Goal: Book appointment/travel/reservation

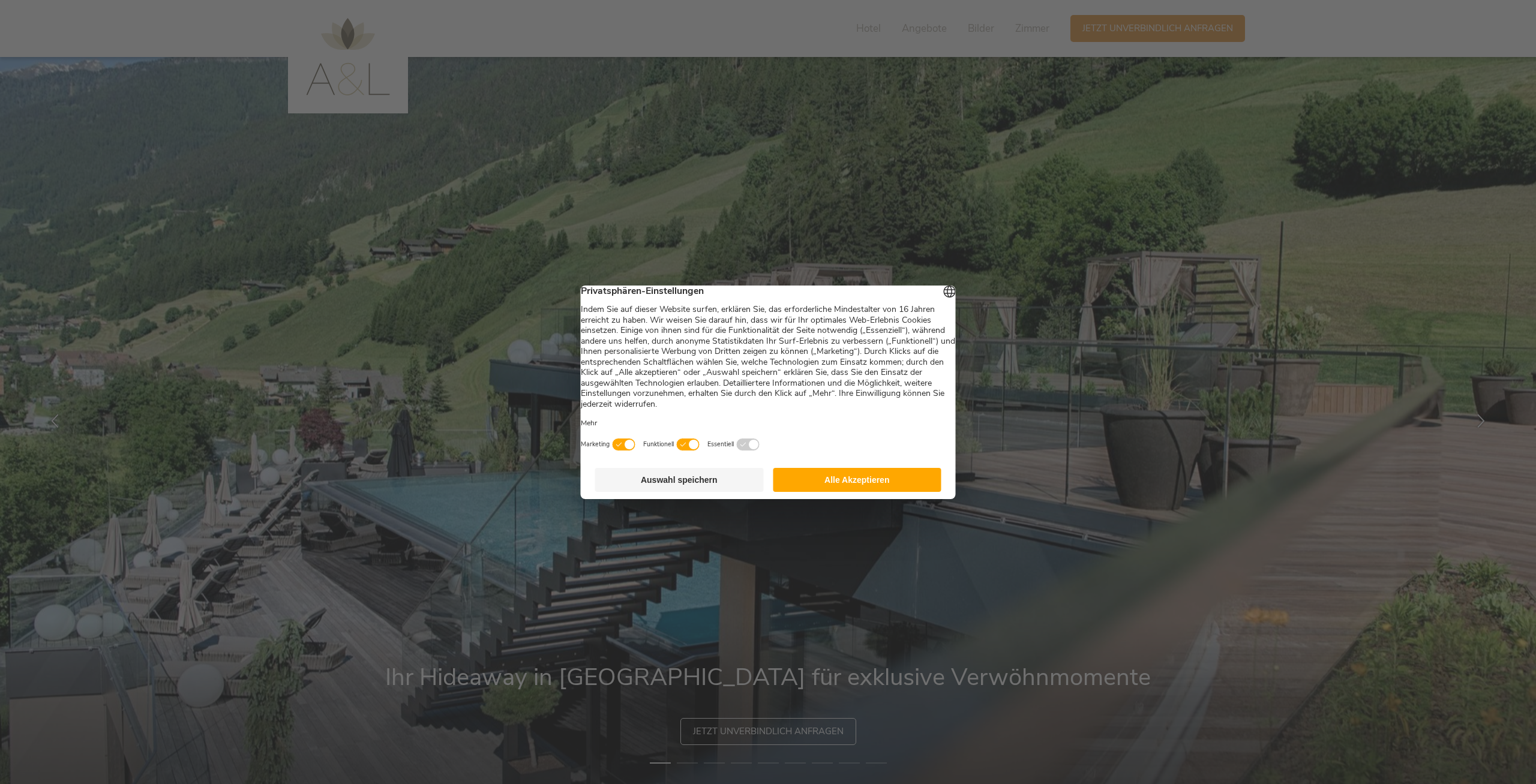
click at [879, 489] on button "Alle Akzeptieren" at bounding box center [857, 480] width 169 height 24
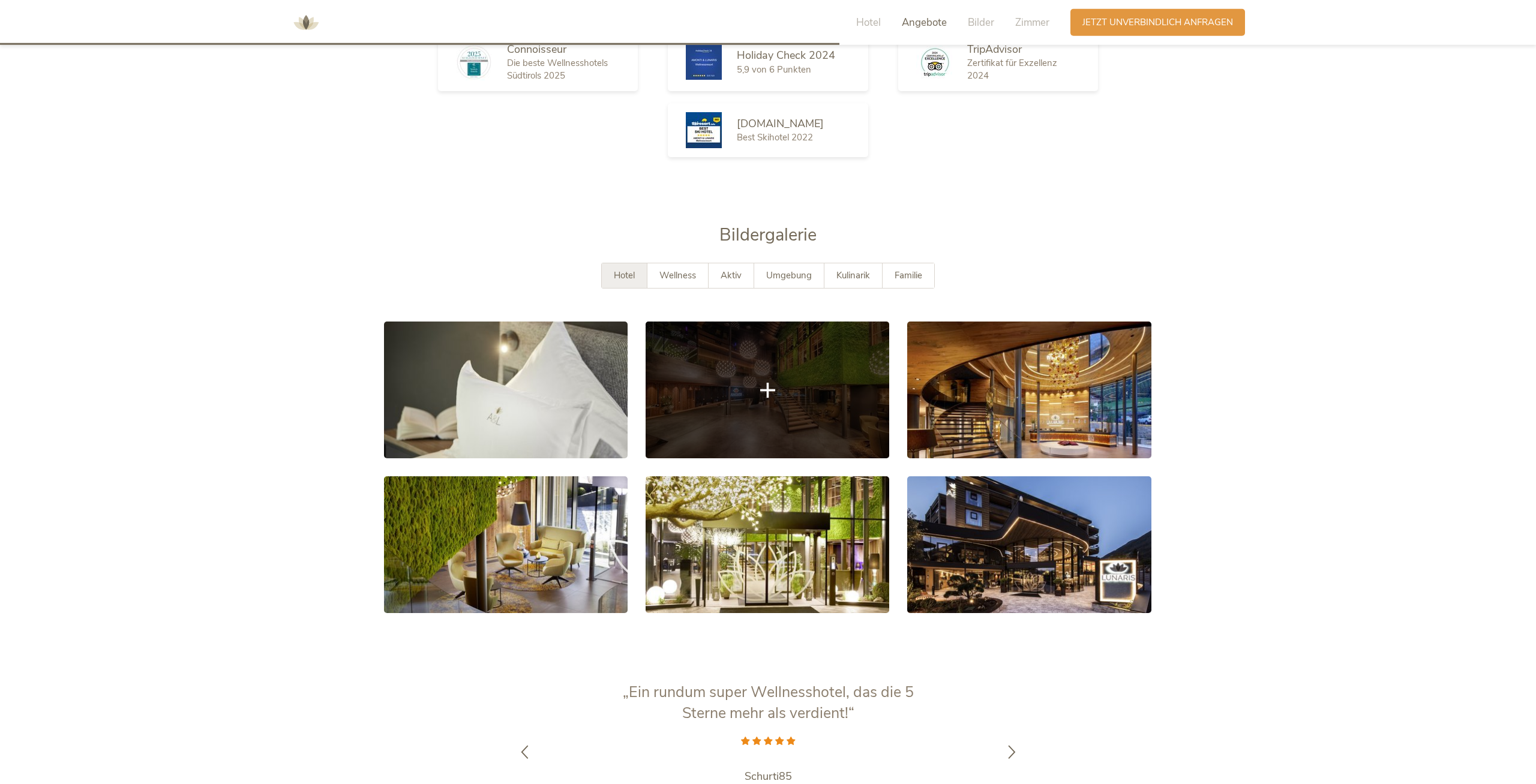
scroll to position [2386, 0]
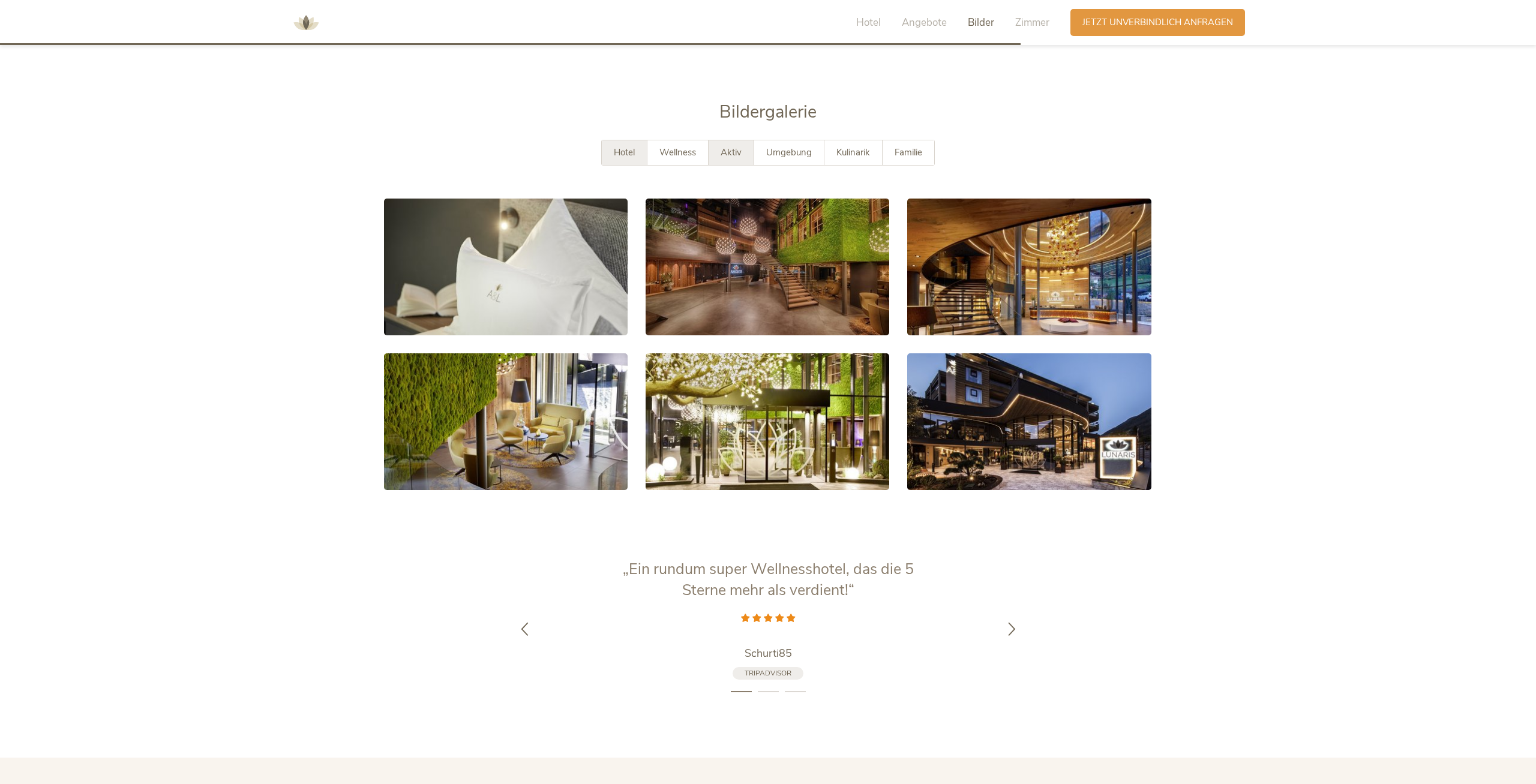
click at [728, 143] on div "Aktiv" at bounding box center [732, 152] width 46 height 24
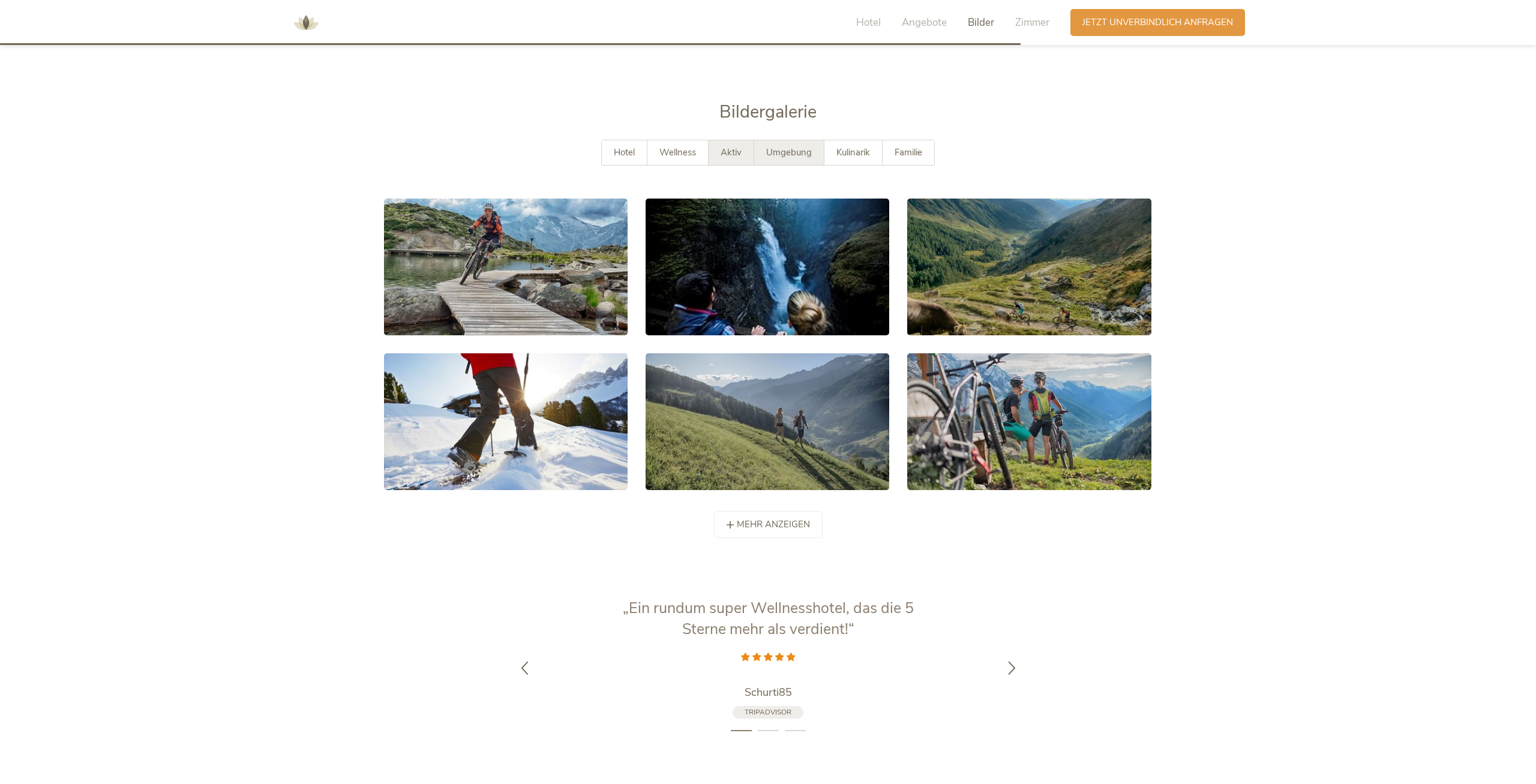
click at [783, 140] on div "Umgebung" at bounding box center [789, 152] width 70 height 24
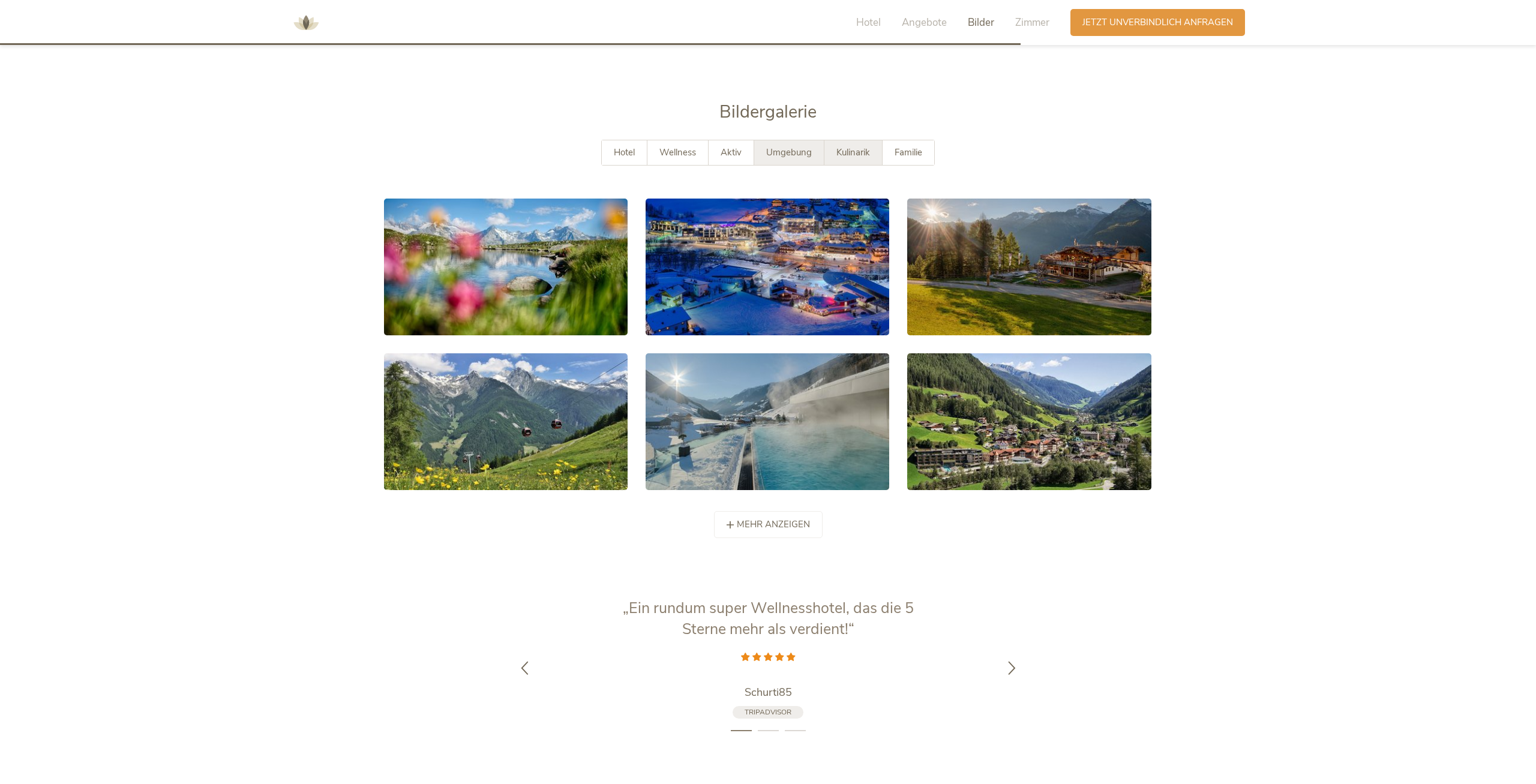
click at [853, 147] on span "Kulinarik" at bounding box center [853, 152] width 33 height 12
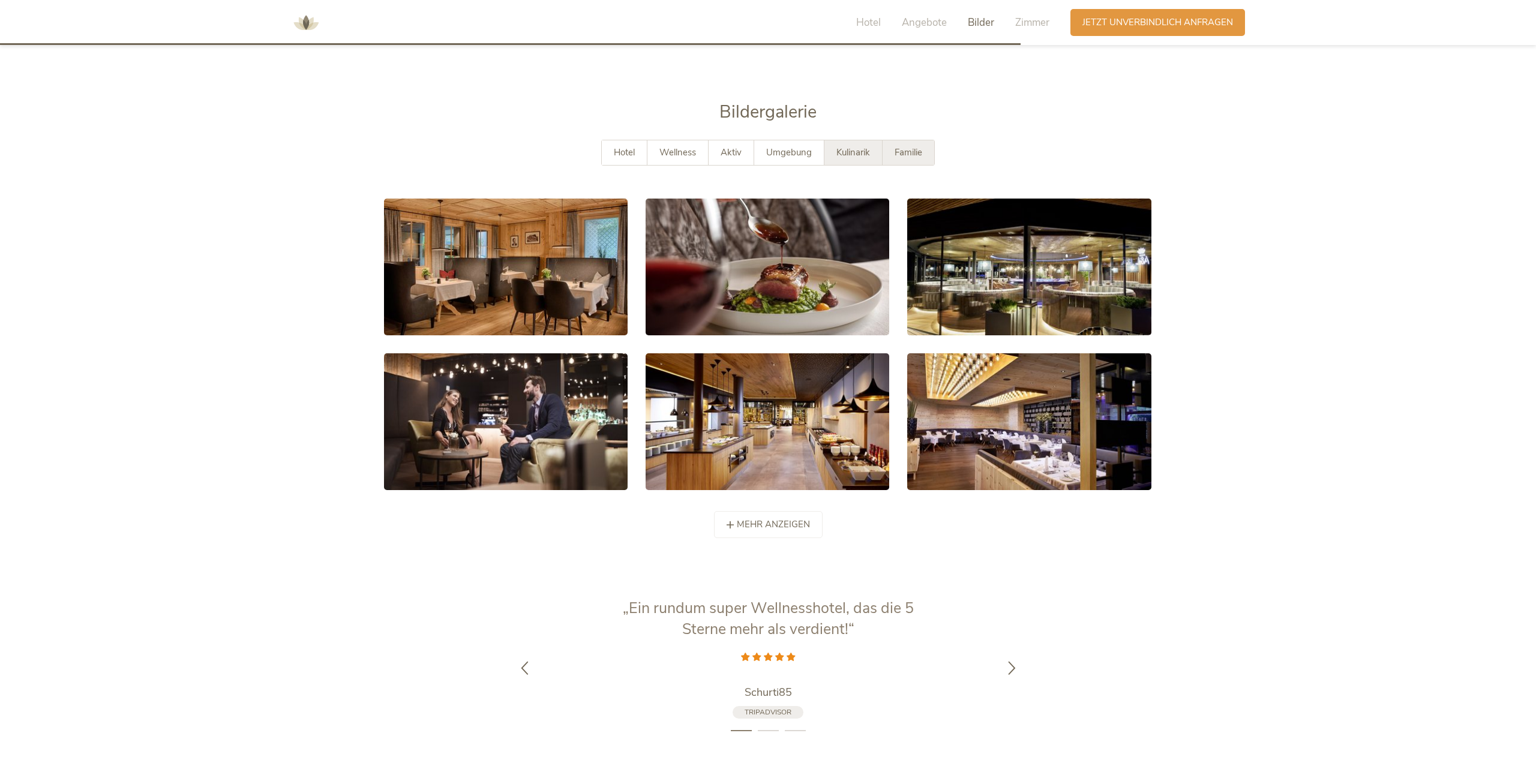
click at [920, 147] on span "Familie" at bounding box center [909, 152] width 28 height 12
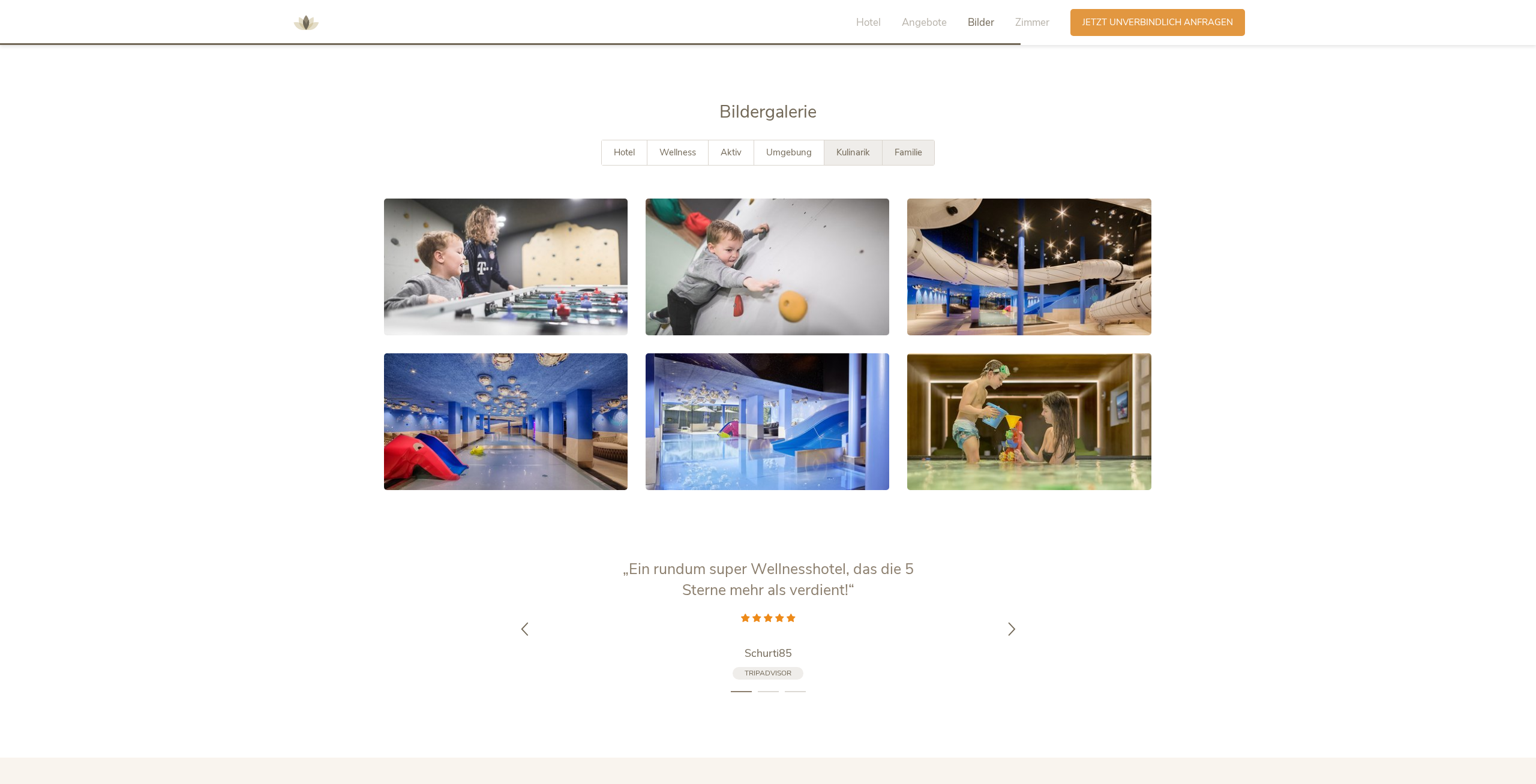
click at [850, 147] on span "Kulinarik" at bounding box center [853, 152] width 33 height 12
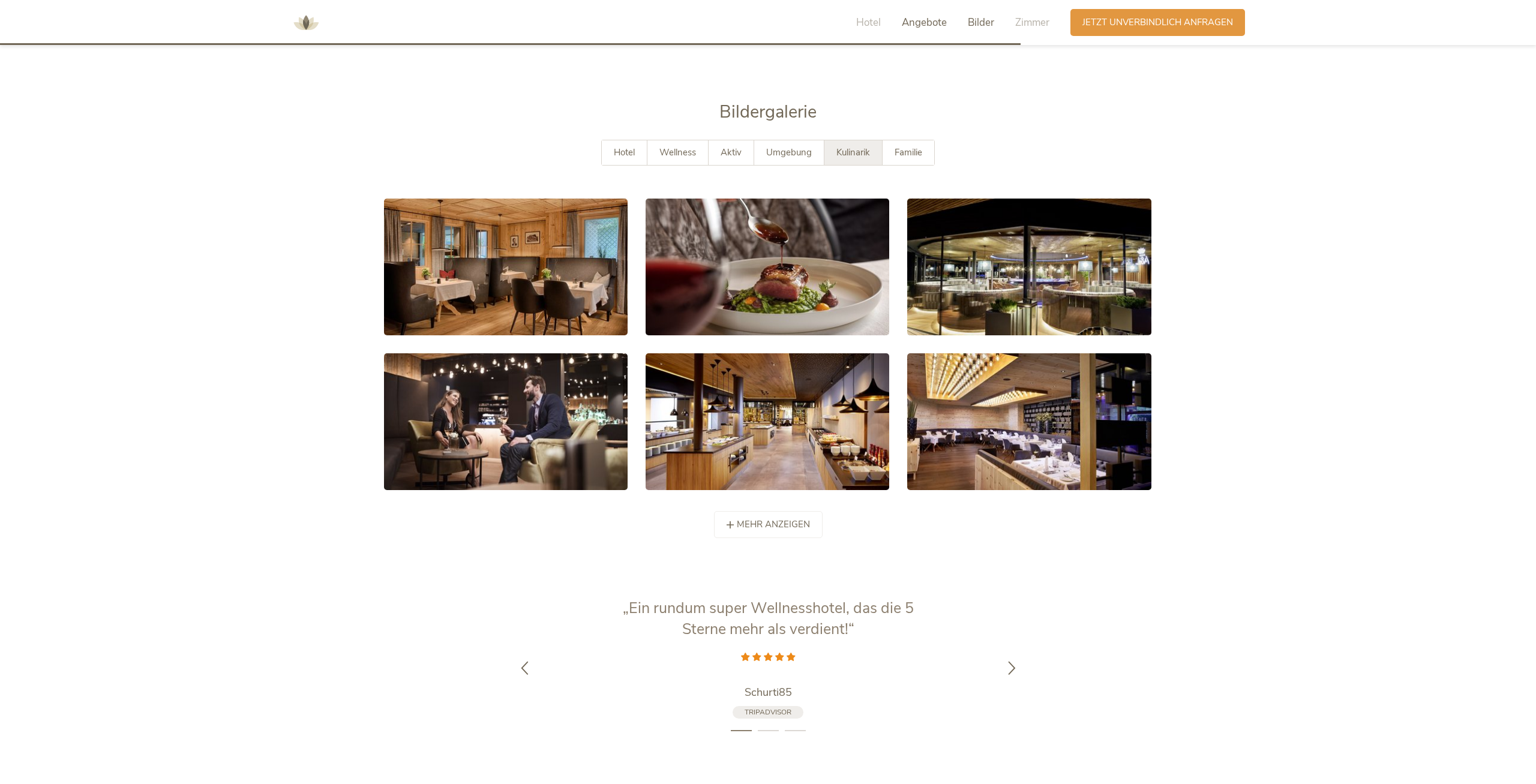
click at [920, 22] on span "Angebote" at bounding box center [924, 22] width 45 height 14
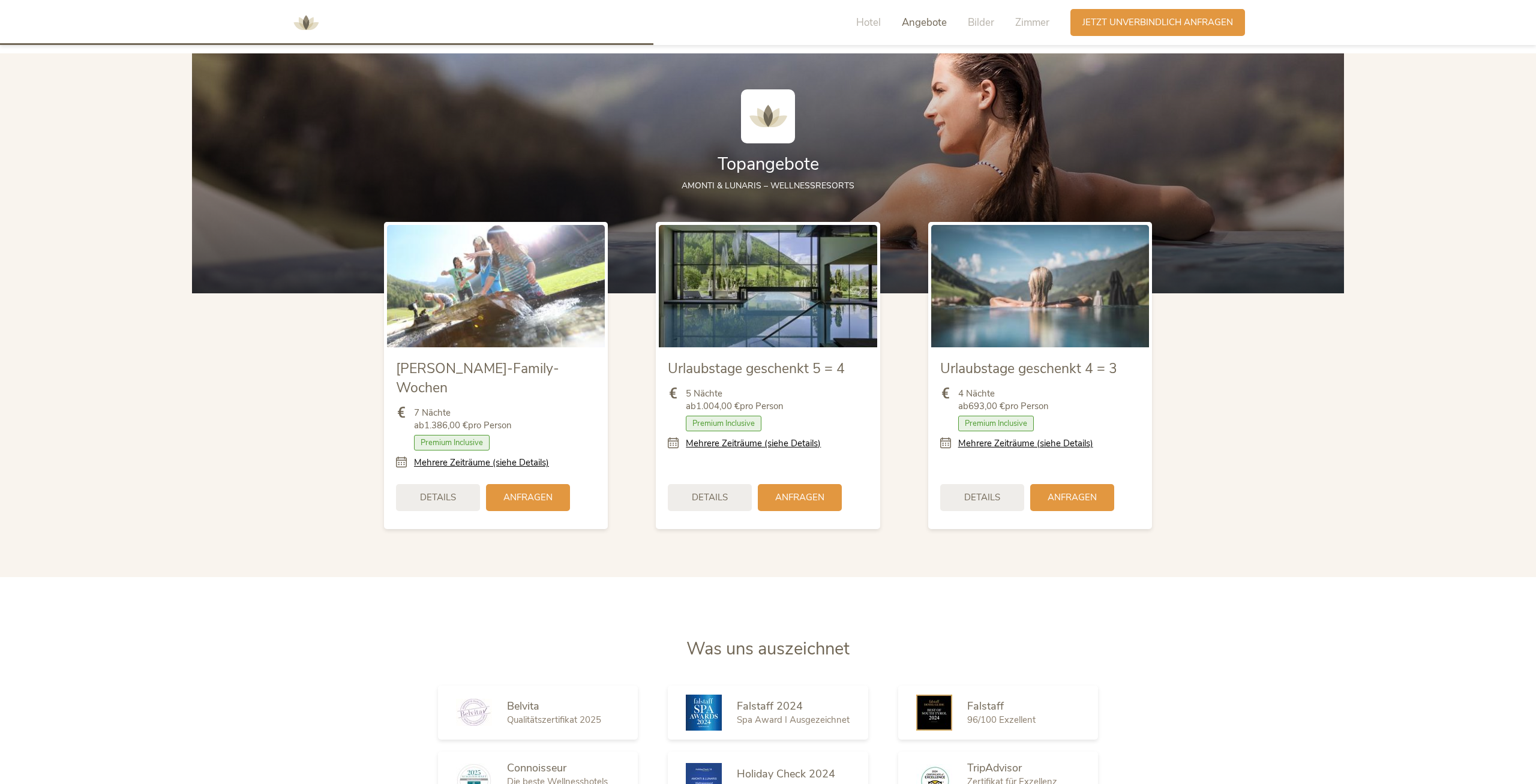
scroll to position [1538, 0]
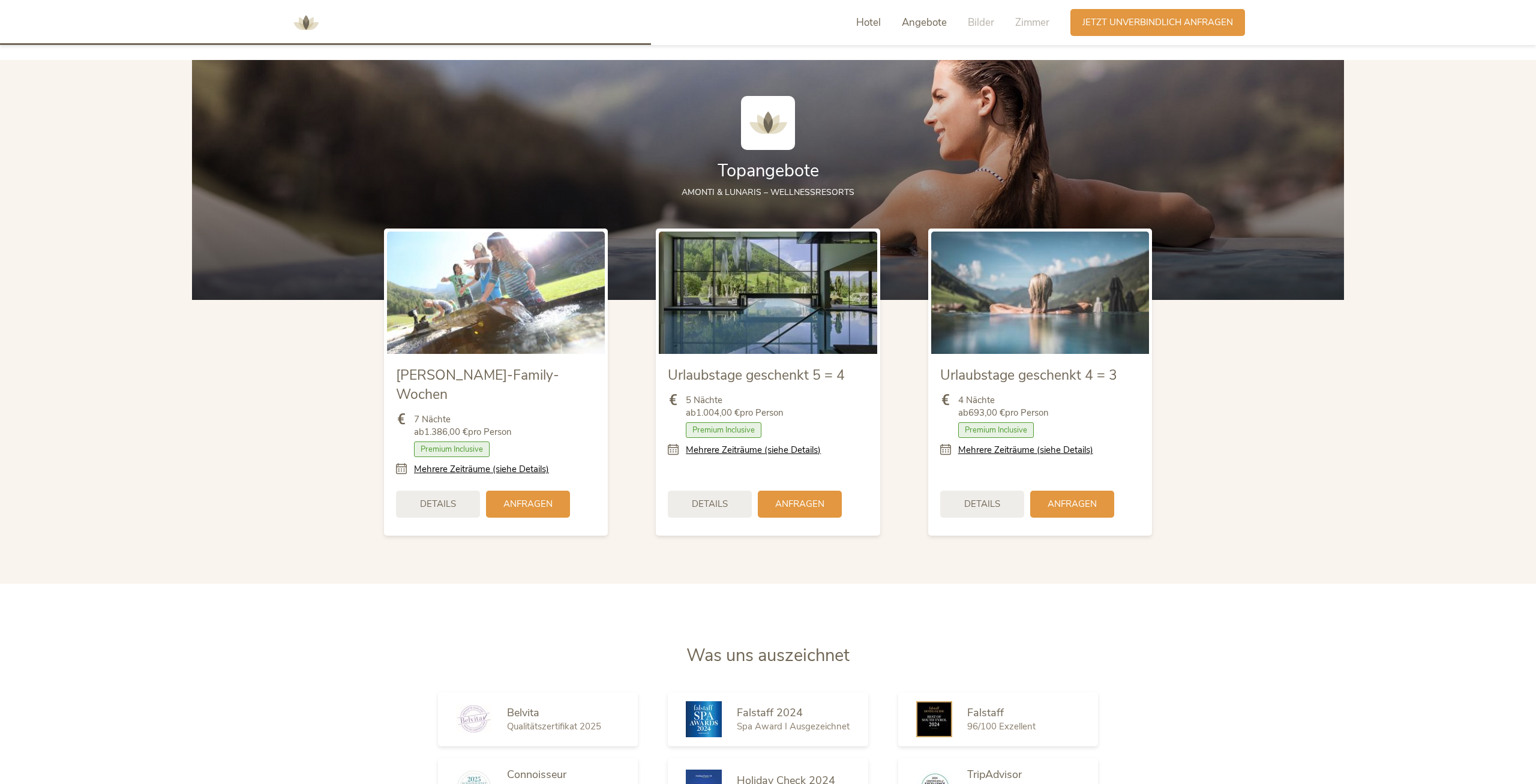
click at [880, 24] on span "Hotel" at bounding box center [868, 22] width 24 height 14
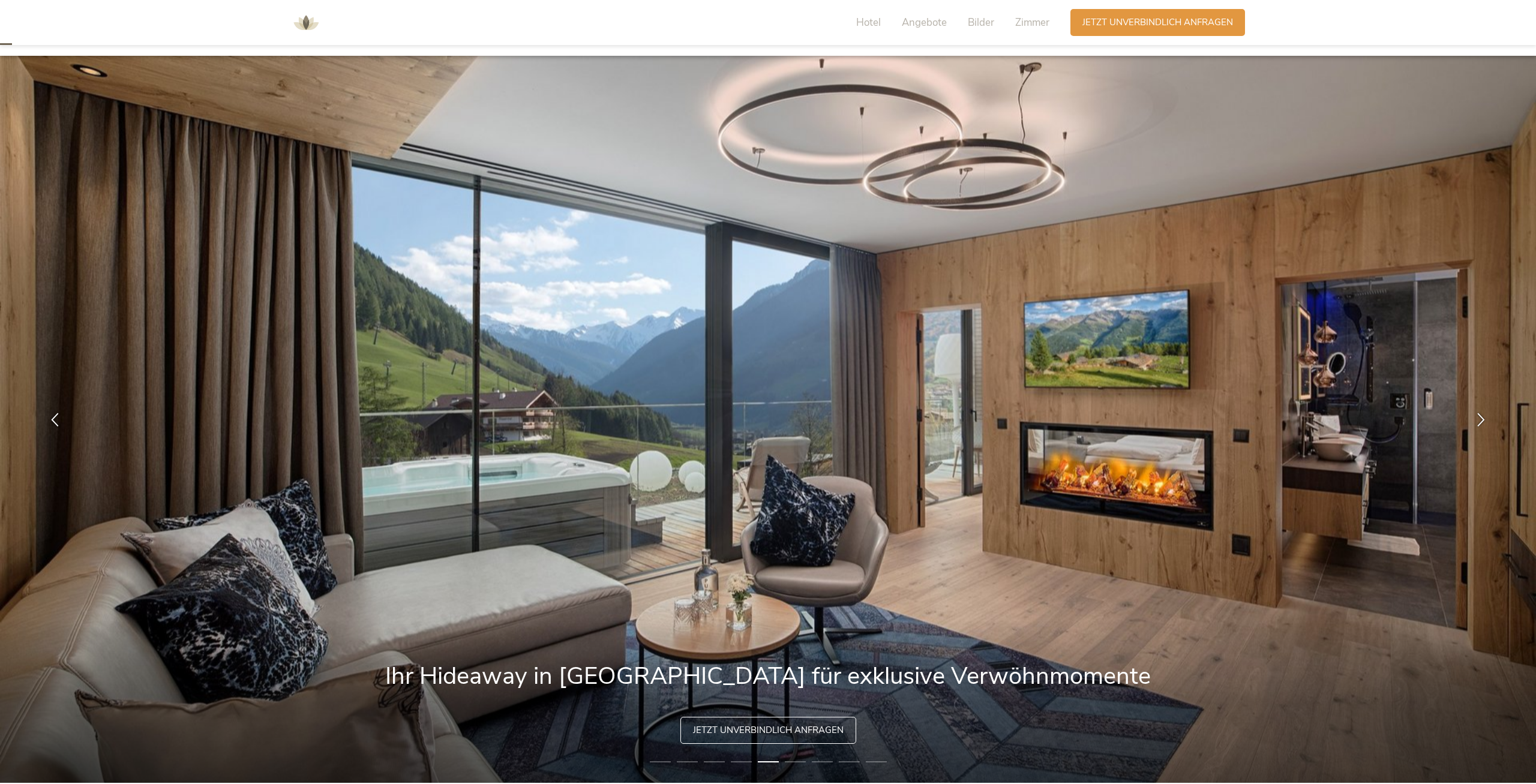
scroll to position [0, 0]
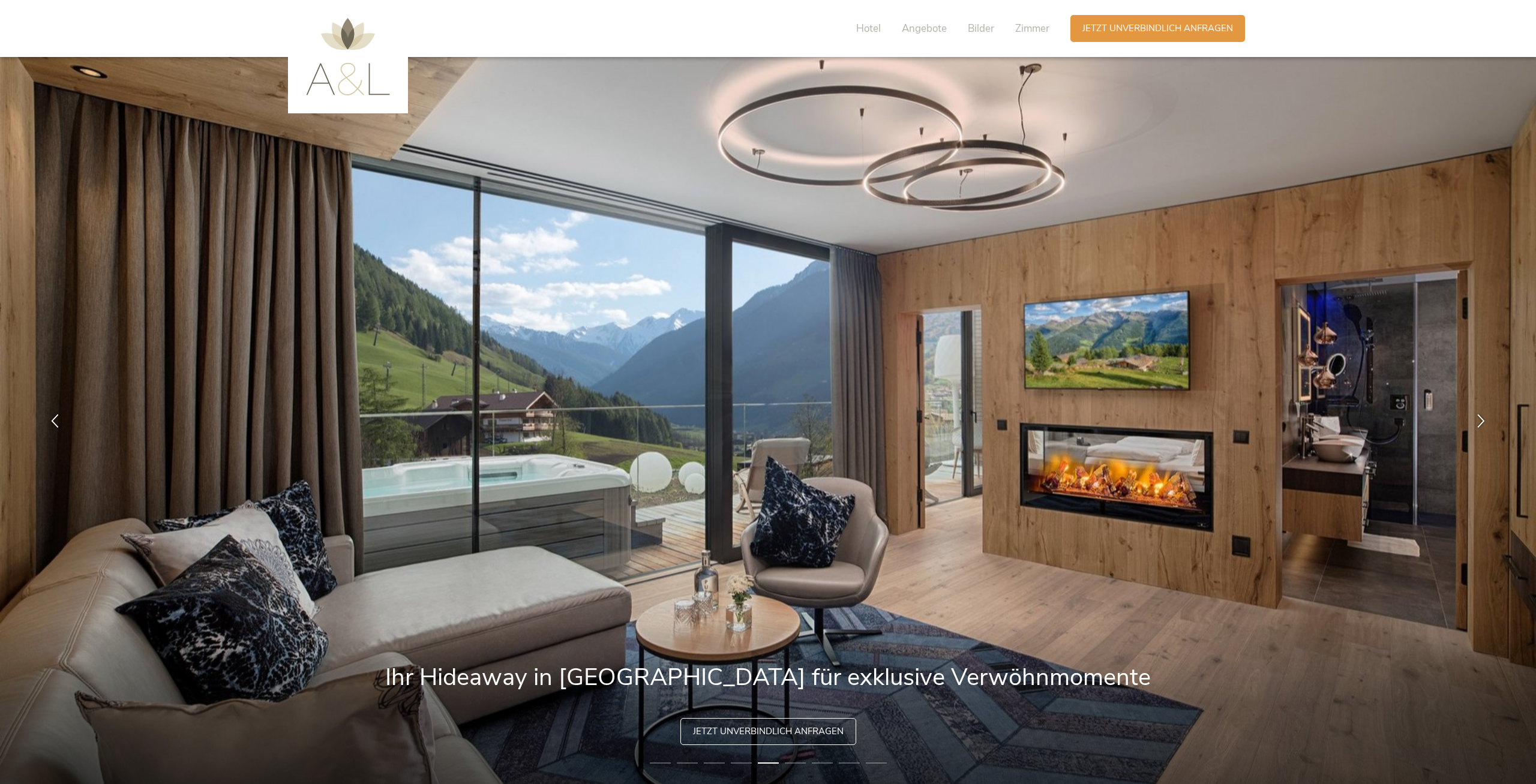
click at [345, 67] on img at bounding box center [347, 56] width 84 height 77
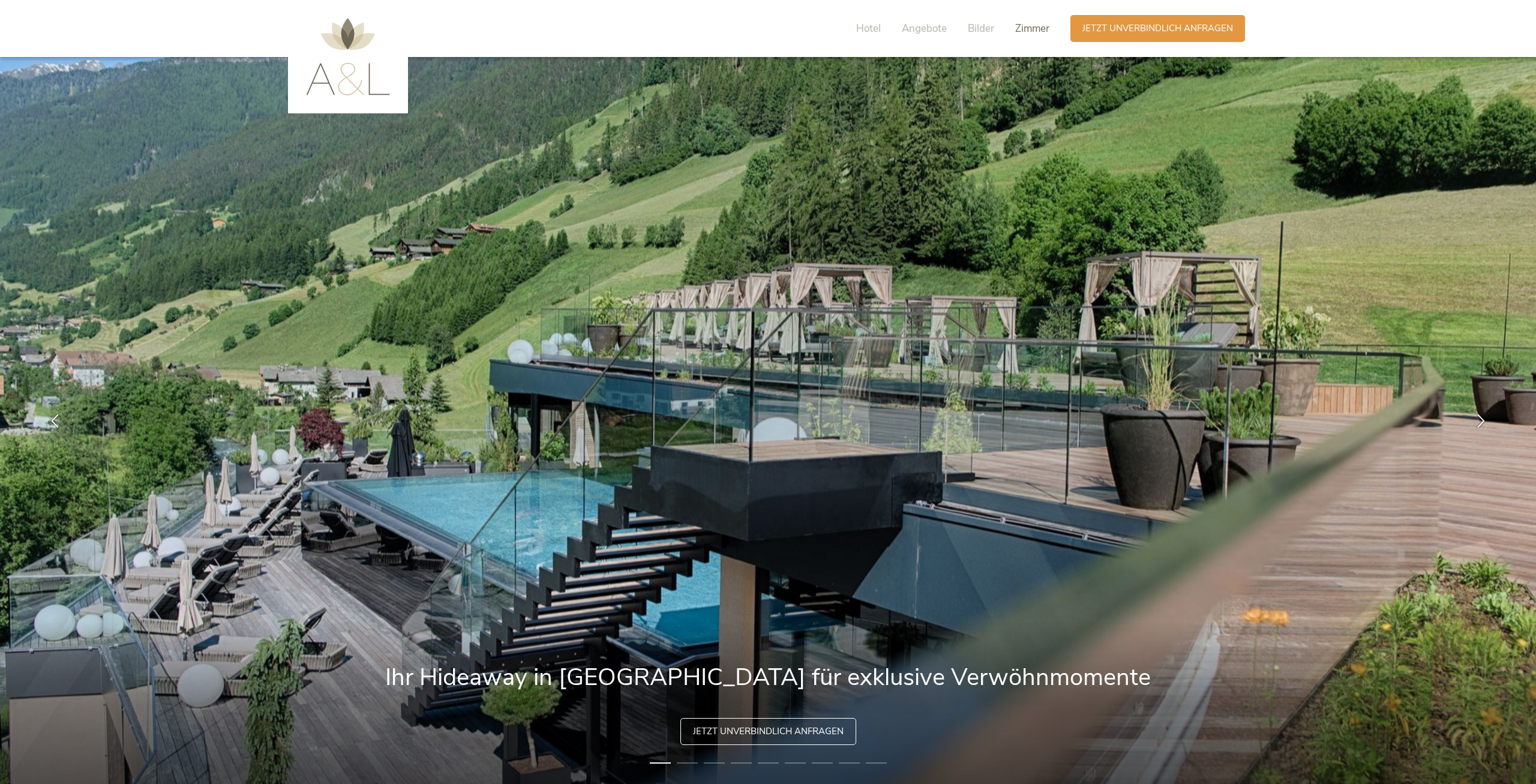
click at [1032, 30] on span "Zimmer" at bounding box center [1032, 28] width 34 height 14
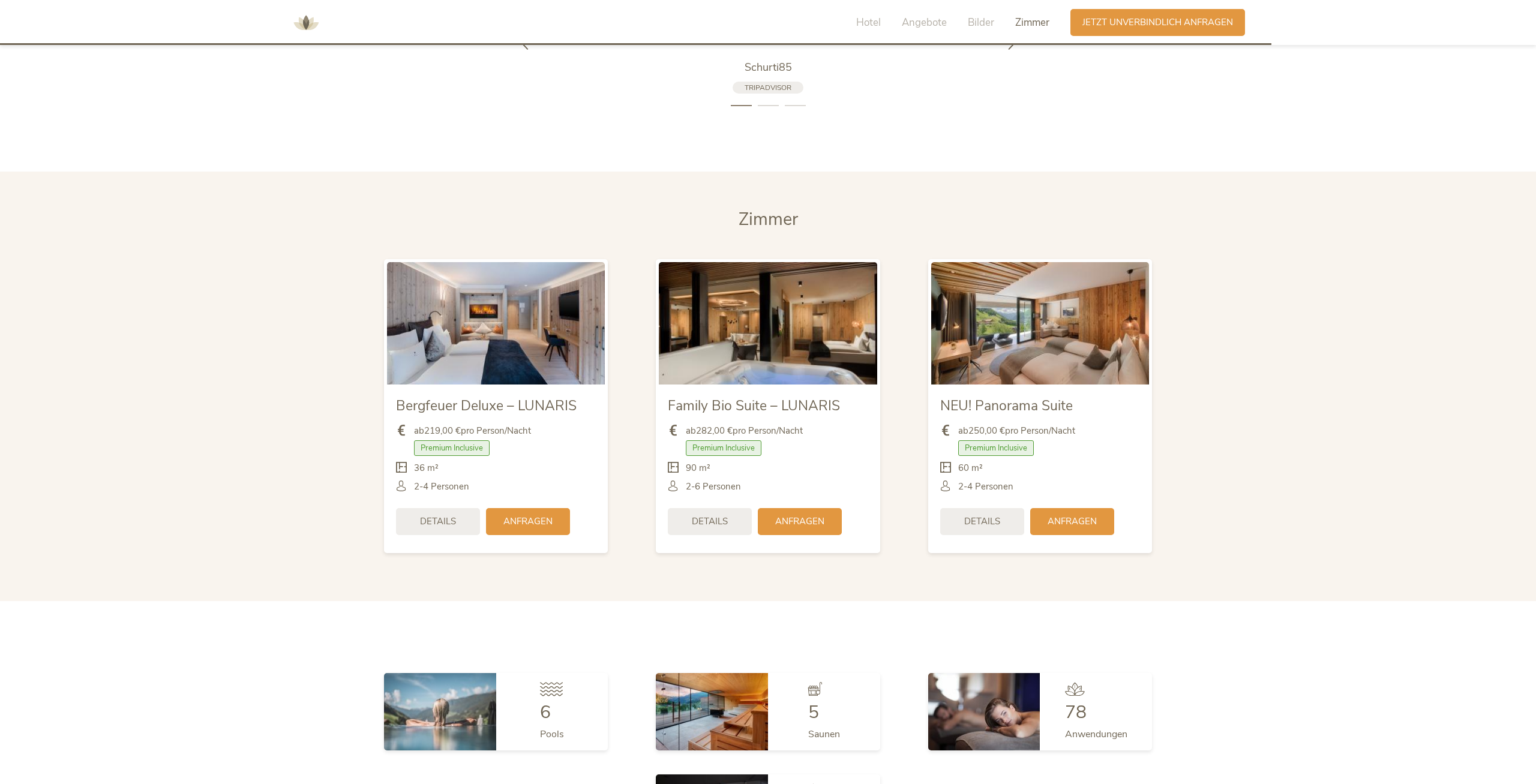
scroll to position [3064, 0]
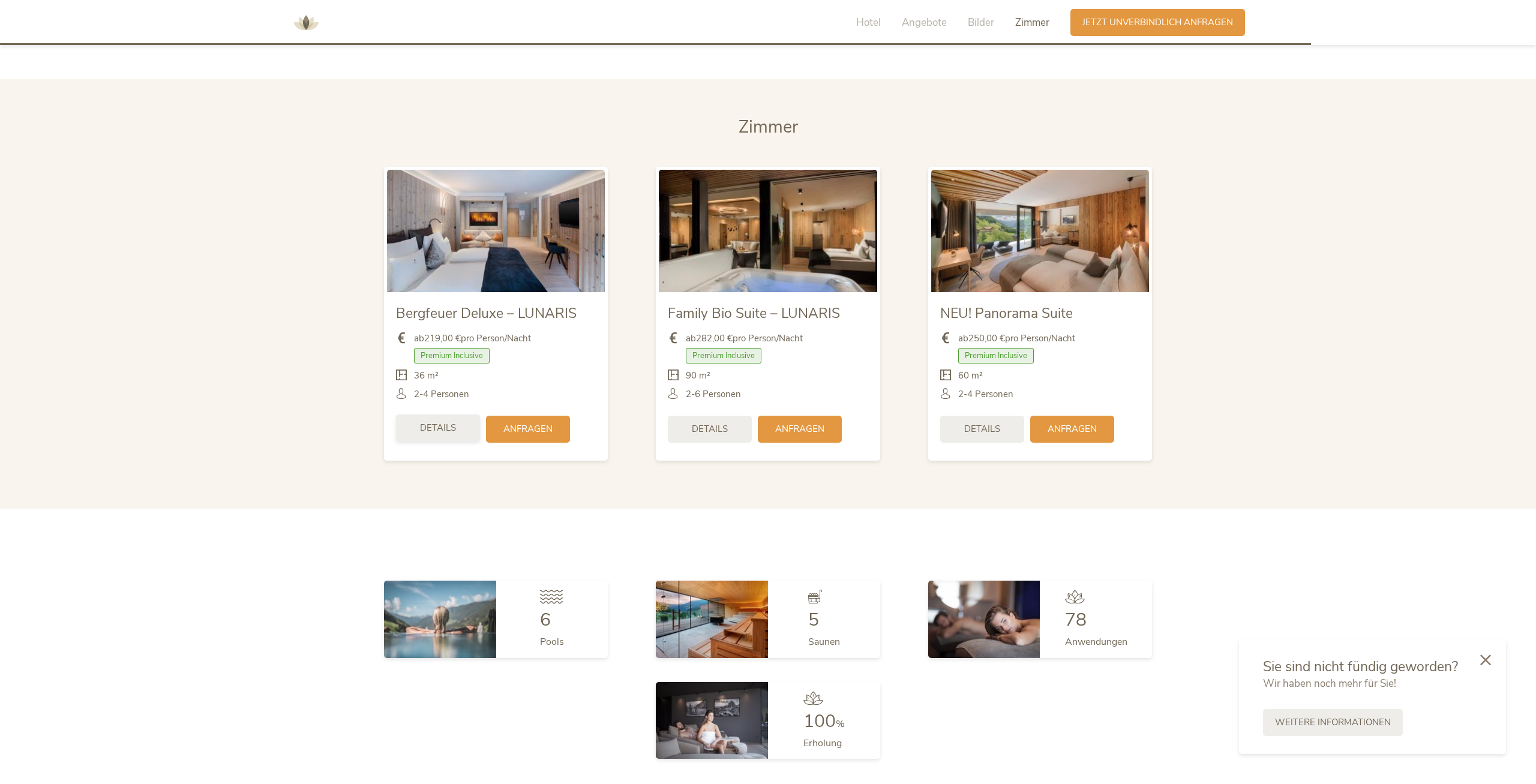
click at [463, 415] on div "Details" at bounding box center [438, 428] width 84 height 27
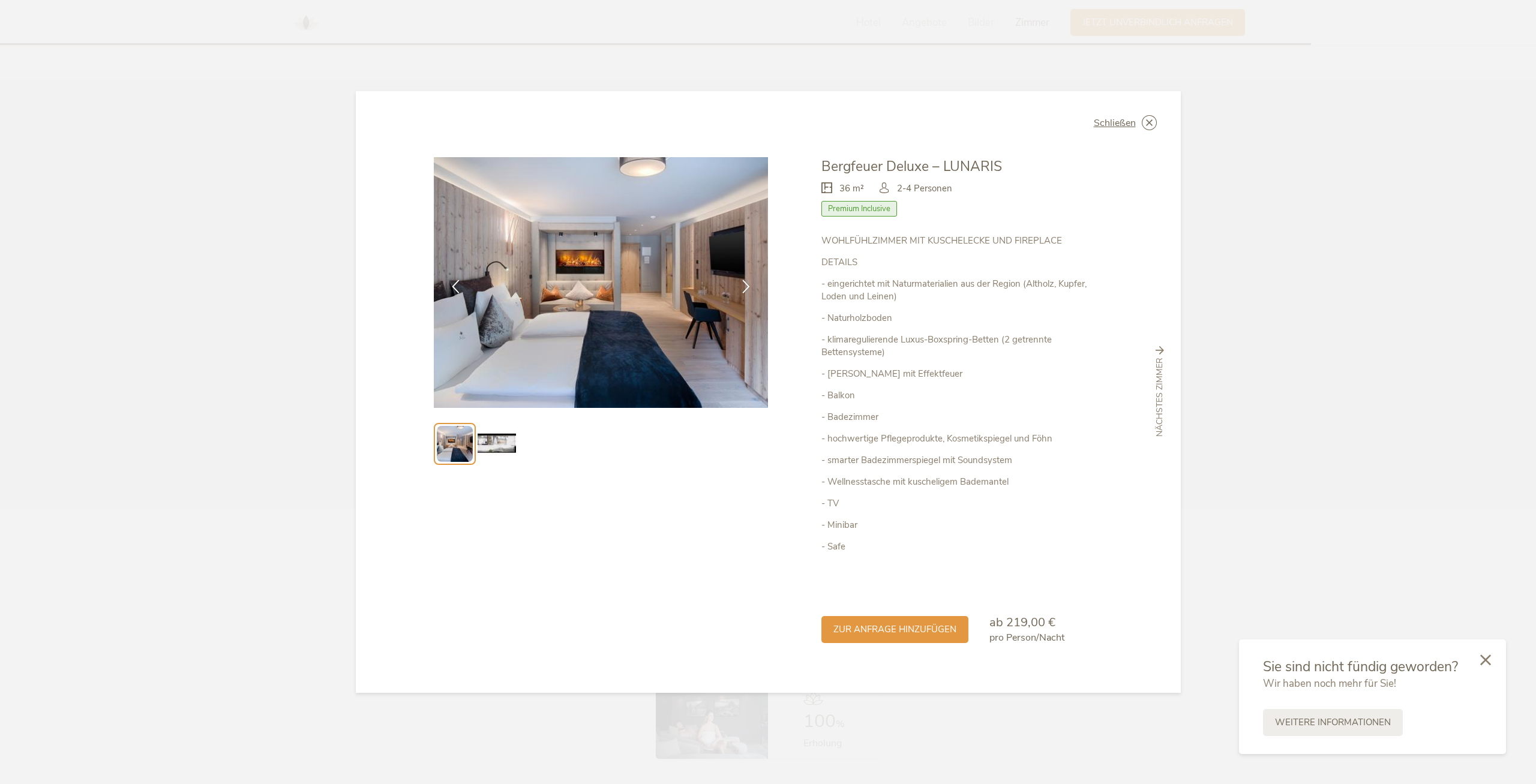
click at [482, 448] on img at bounding box center [497, 444] width 38 height 38
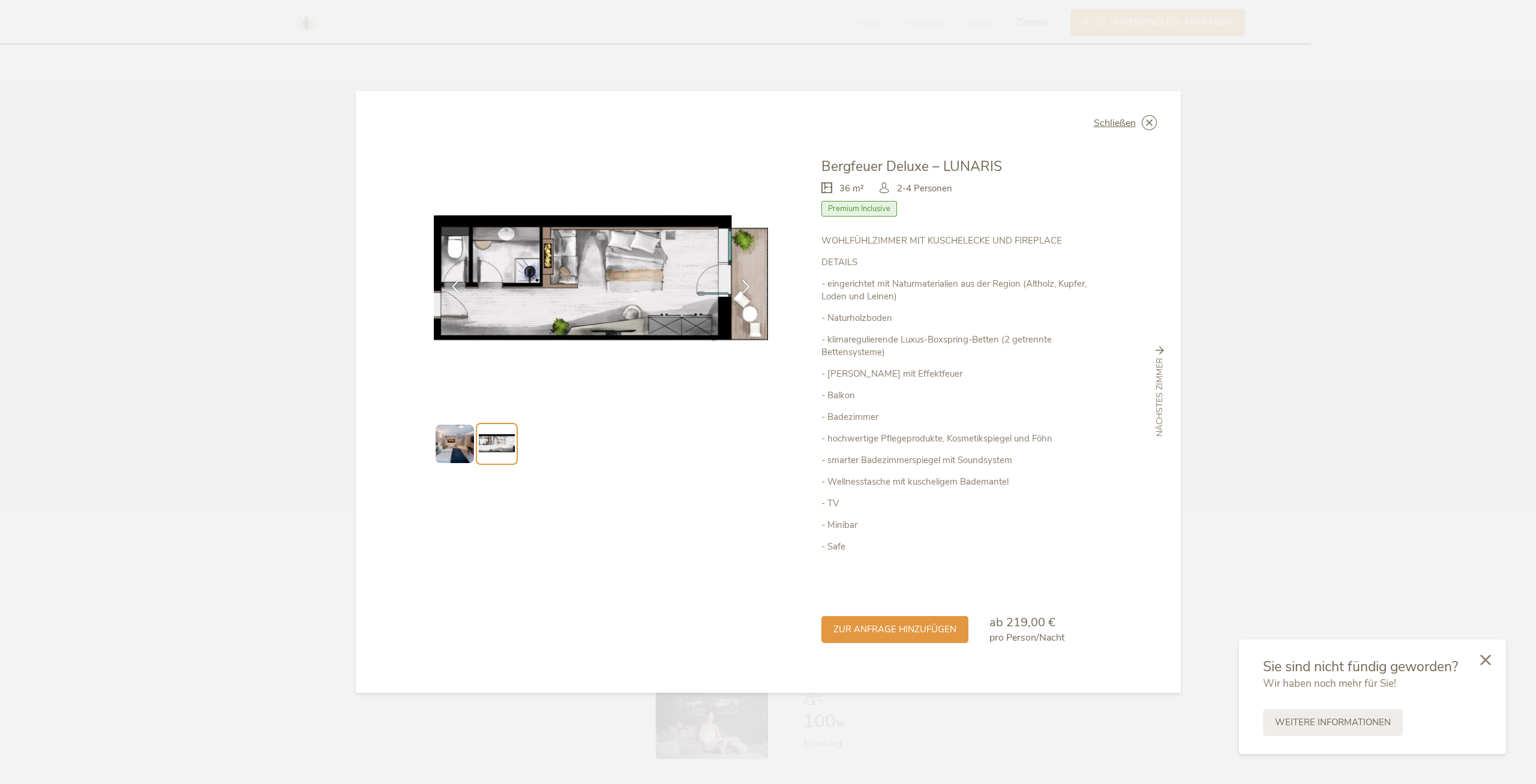
click at [472, 433] on img at bounding box center [454, 444] width 38 height 38
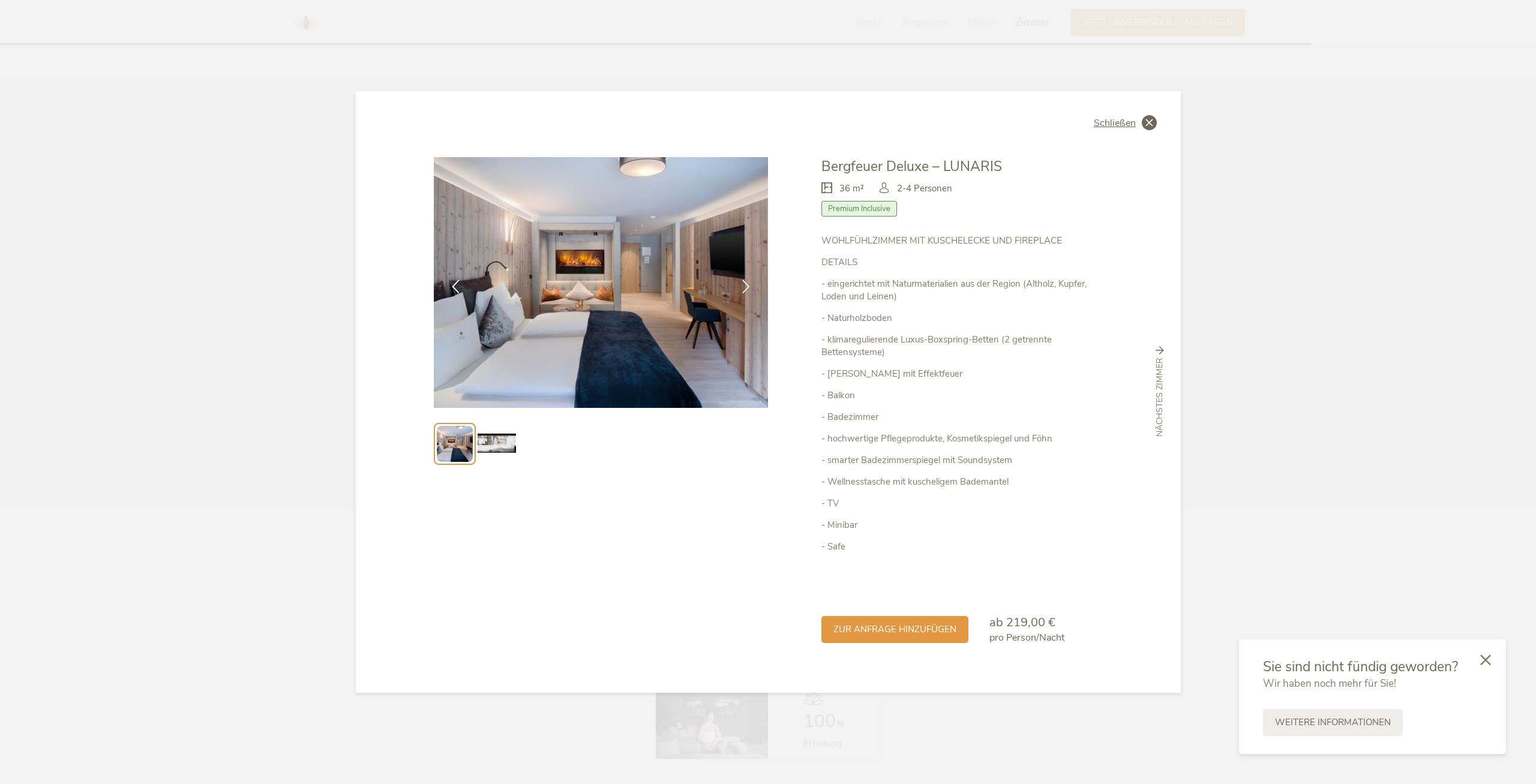
click at [1151, 122] on icon at bounding box center [1150, 123] width 15 height 15
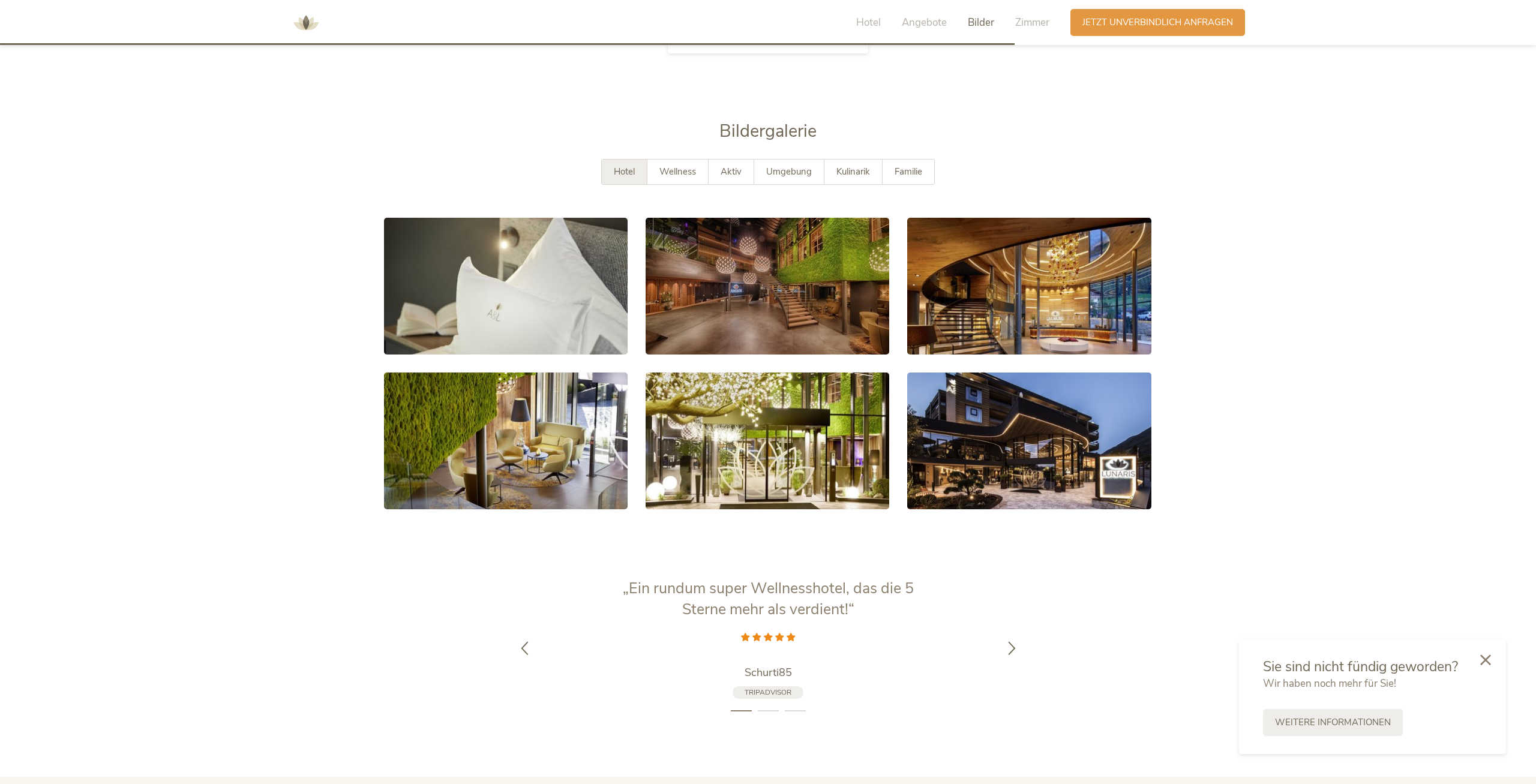
scroll to position [2917, 0]
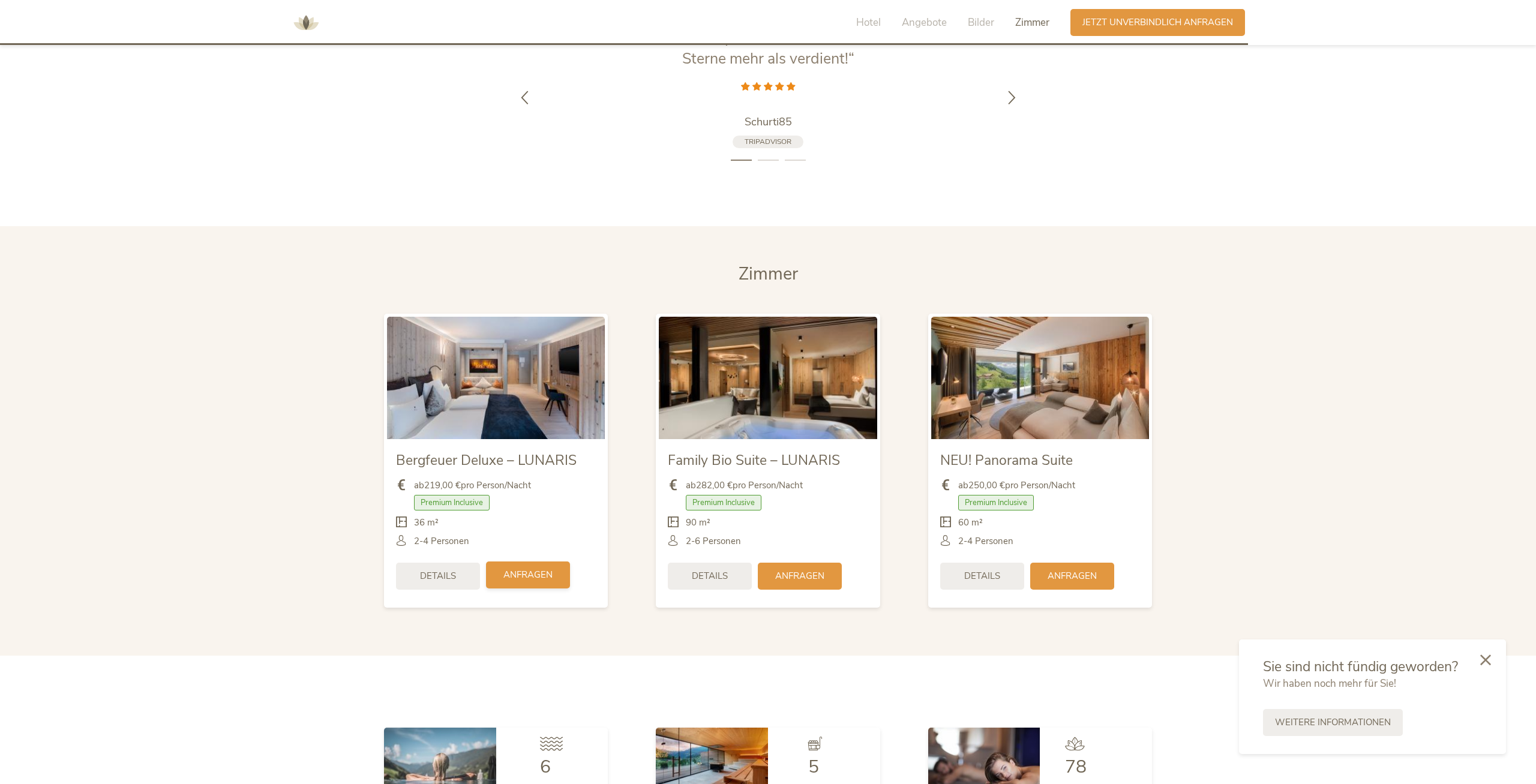
click at [526, 569] on span "Anfragen" at bounding box center [528, 575] width 49 height 12
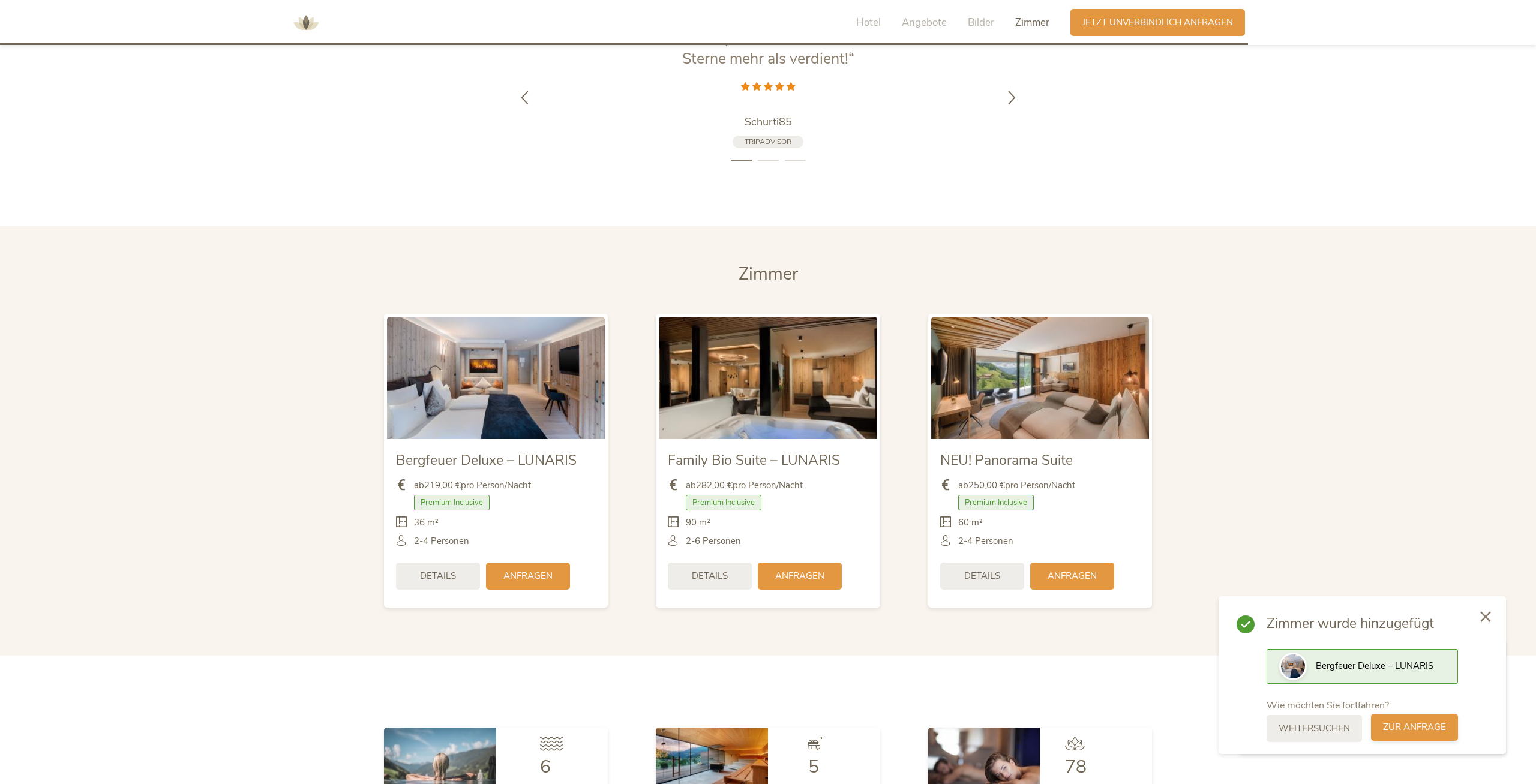
click at [1416, 729] on span "zur Anfrage" at bounding box center [1414, 727] width 63 height 12
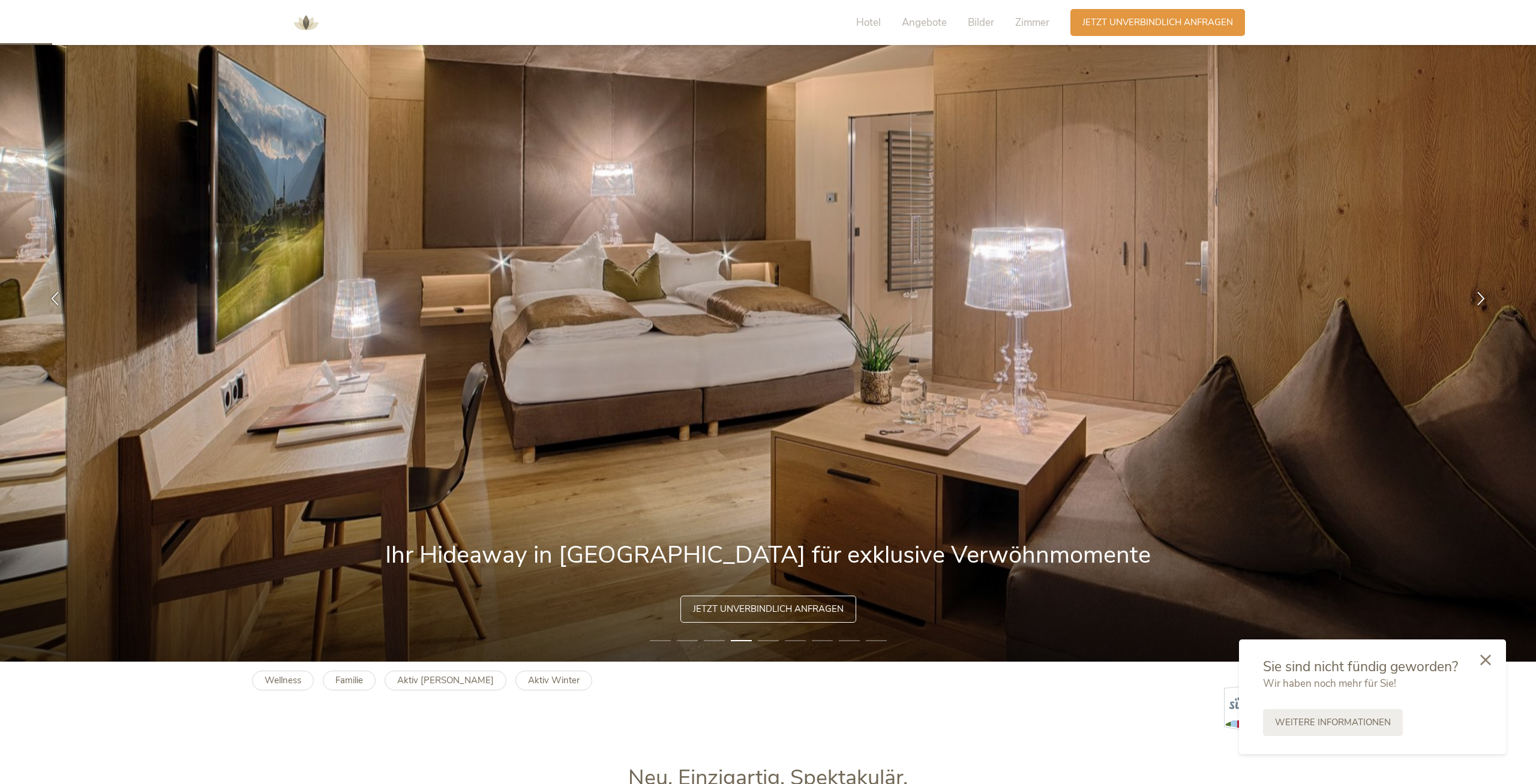
scroll to position [0, 0]
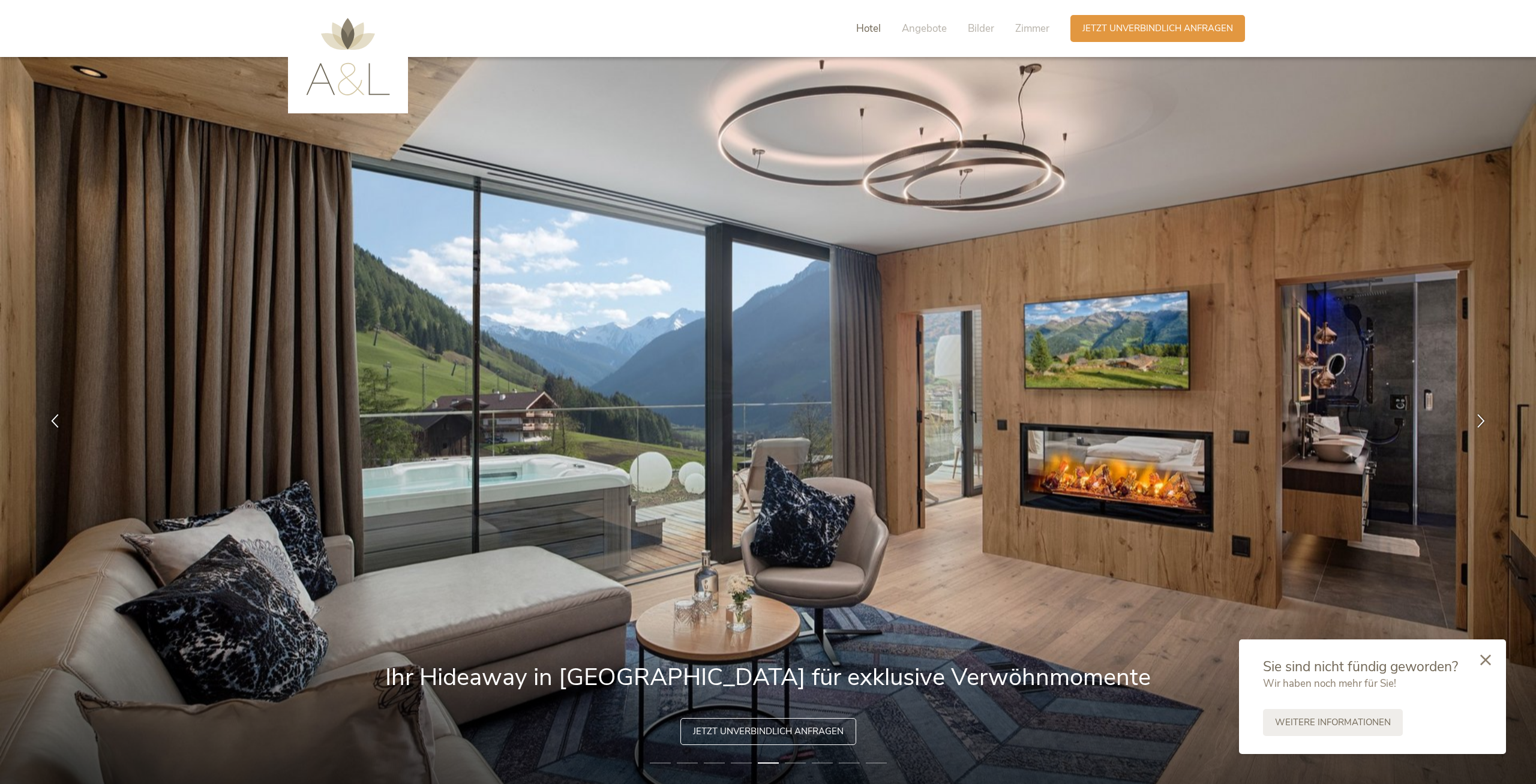
click at [867, 31] on span "Hotel" at bounding box center [868, 28] width 24 height 14
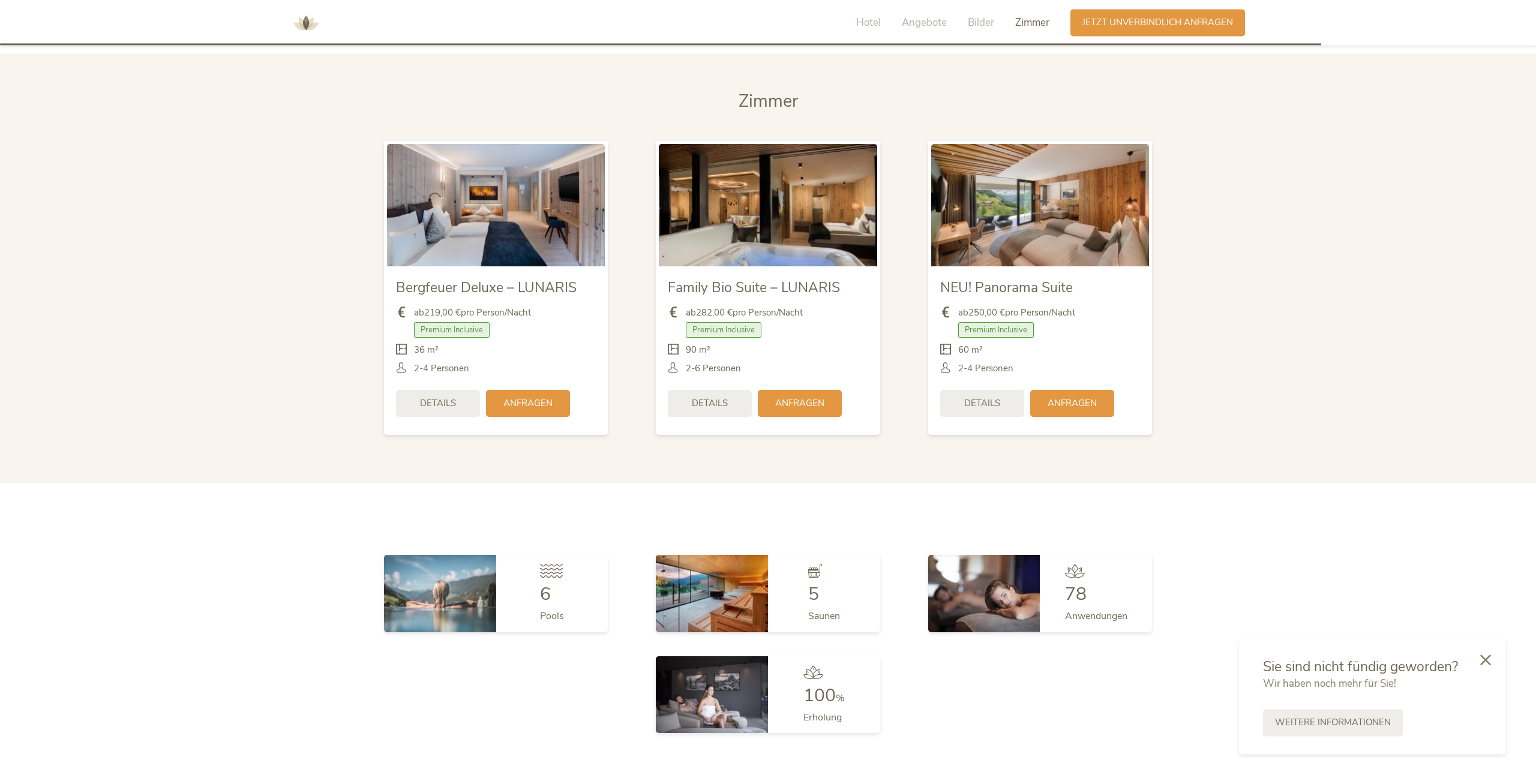
scroll to position [3089, 0]
click at [515, 397] on span "Anfragen" at bounding box center [528, 403] width 49 height 12
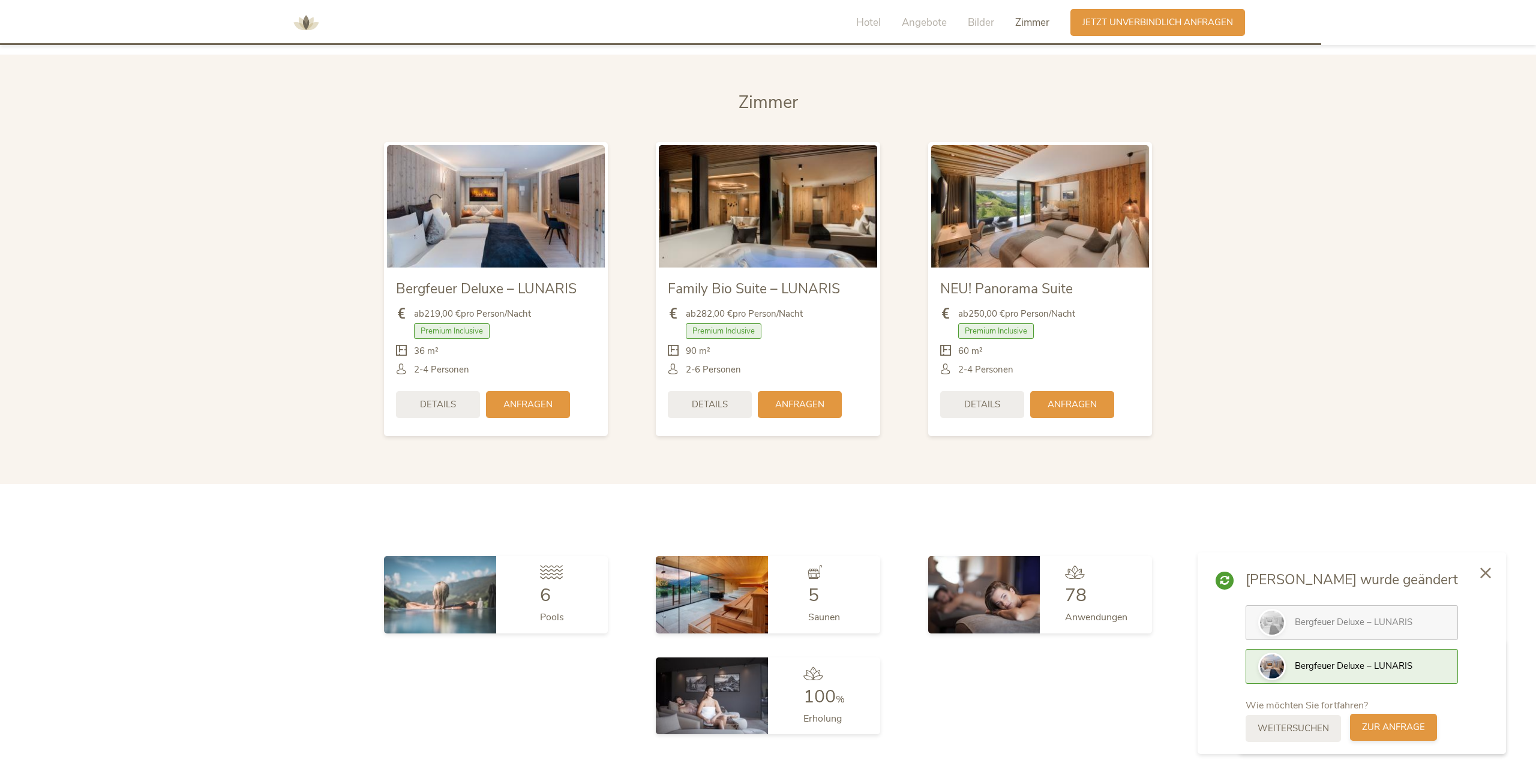
click at [1414, 735] on div "zur Anfrage" at bounding box center [1393, 727] width 87 height 27
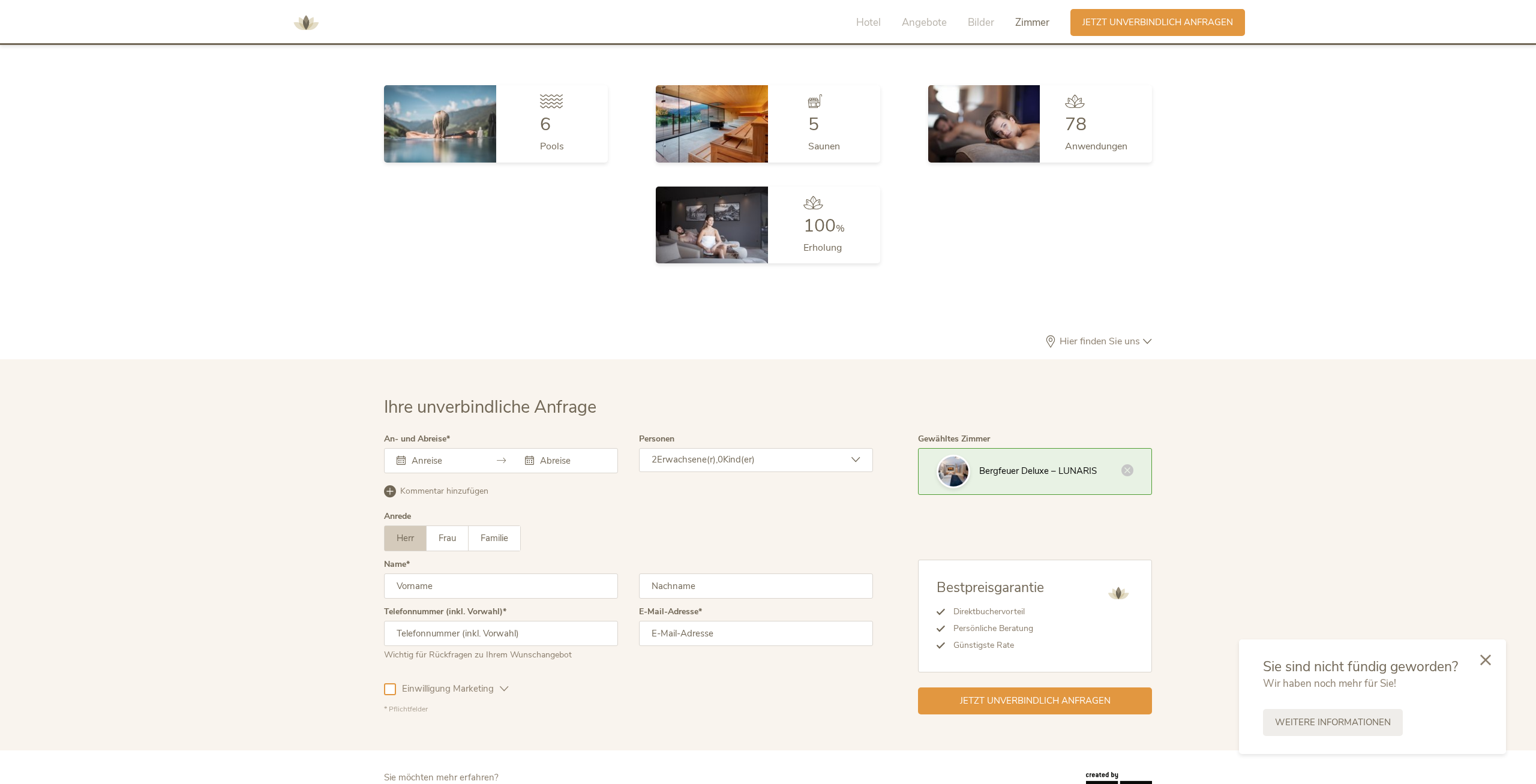
scroll to position [3590, 0]
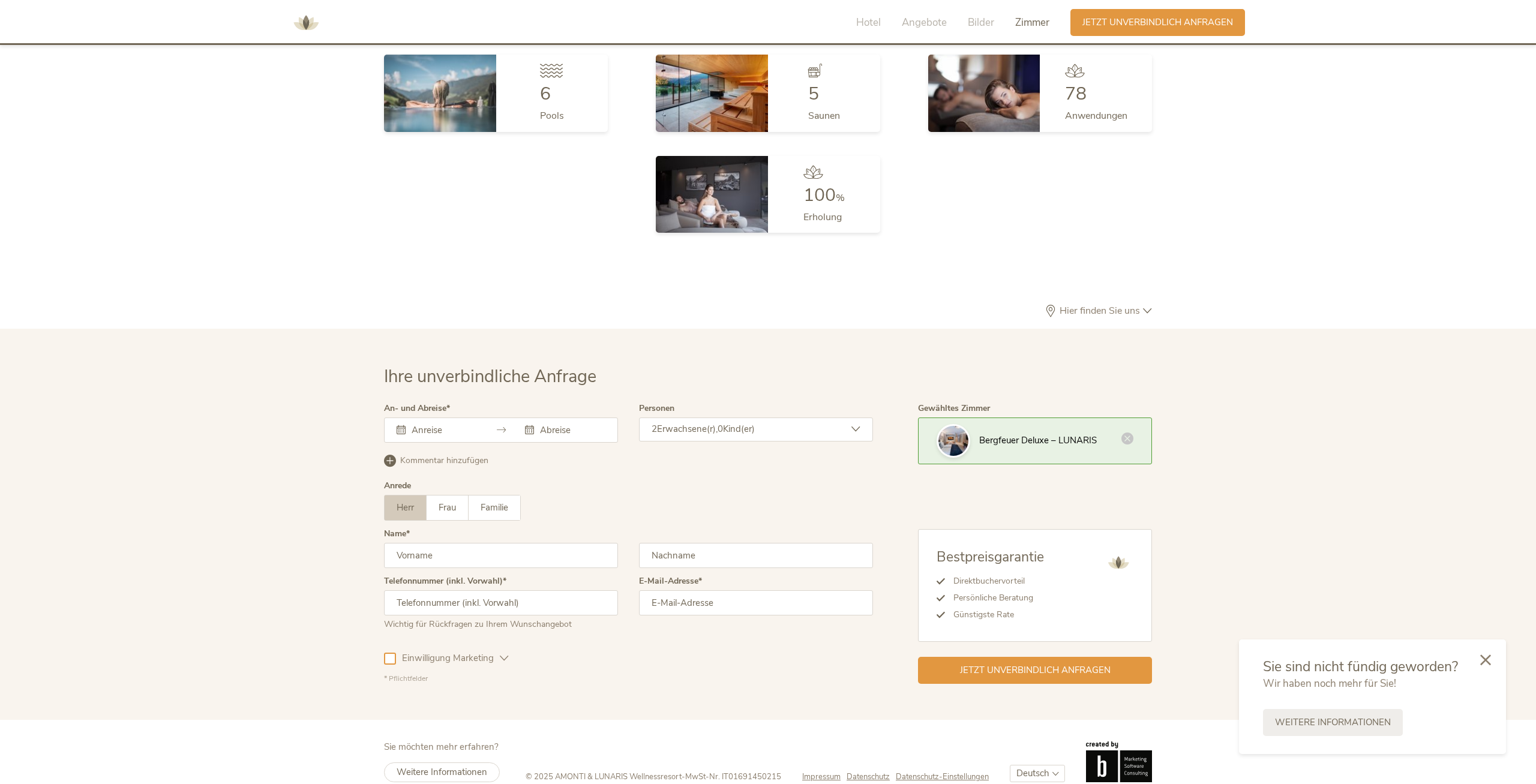
click at [1132, 433] on icon at bounding box center [1127, 438] width 12 height 12
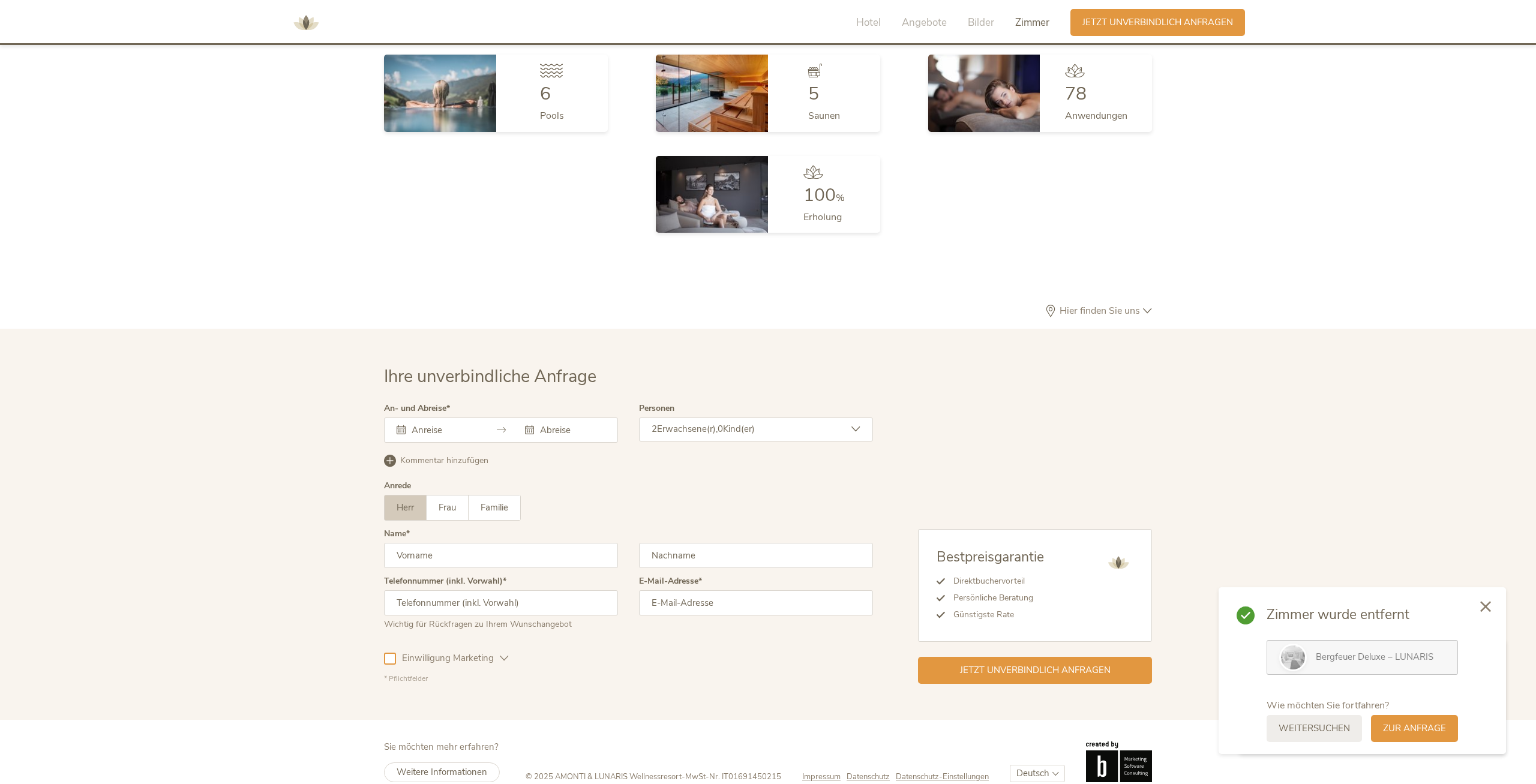
click at [1482, 614] on div at bounding box center [1485, 607] width 41 height 42
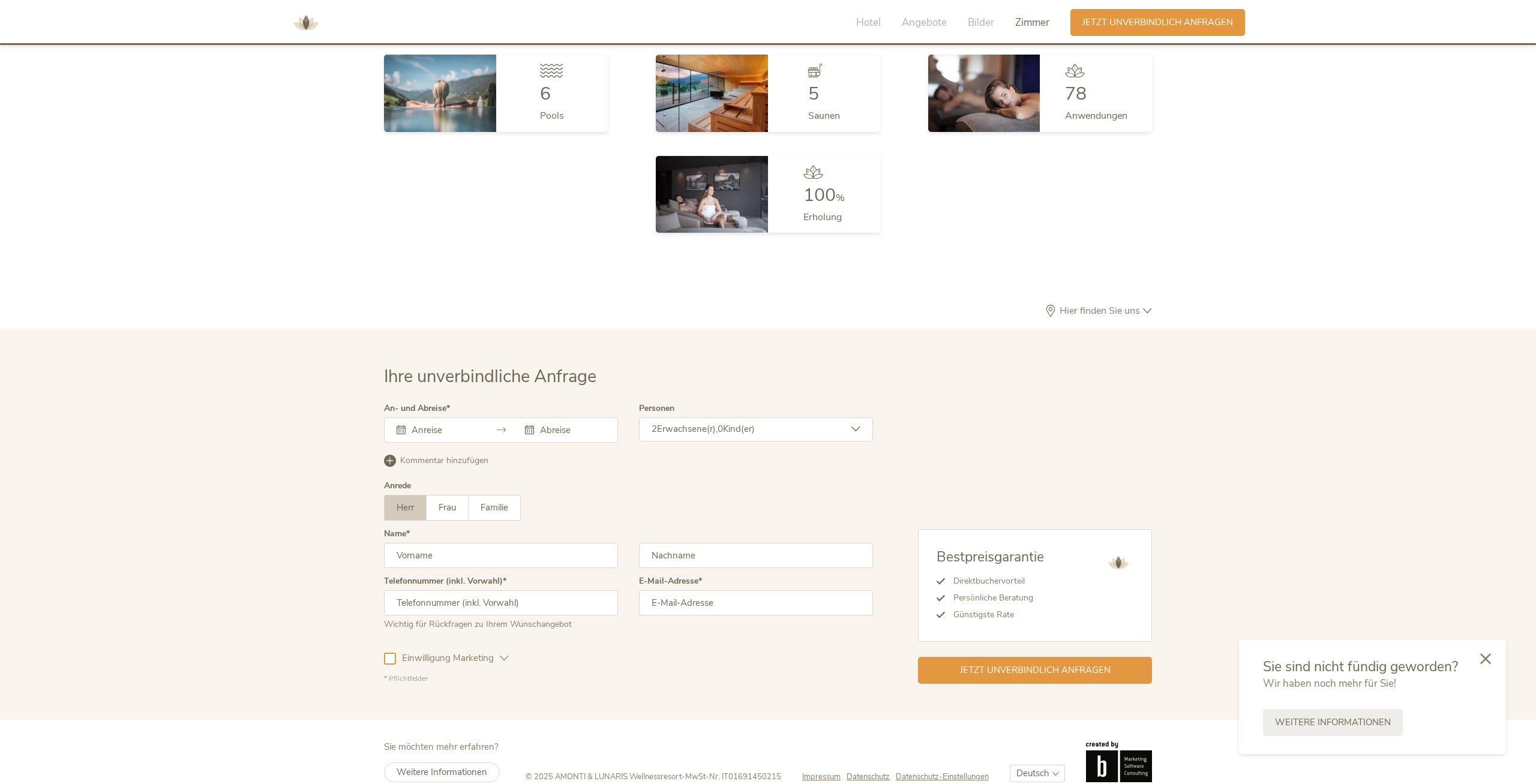
click at [1495, 655] on div at bounding box center [1485, 659] width 41 height 42
